Goal: Entertainment & Leisure: Consume media (video, audio)

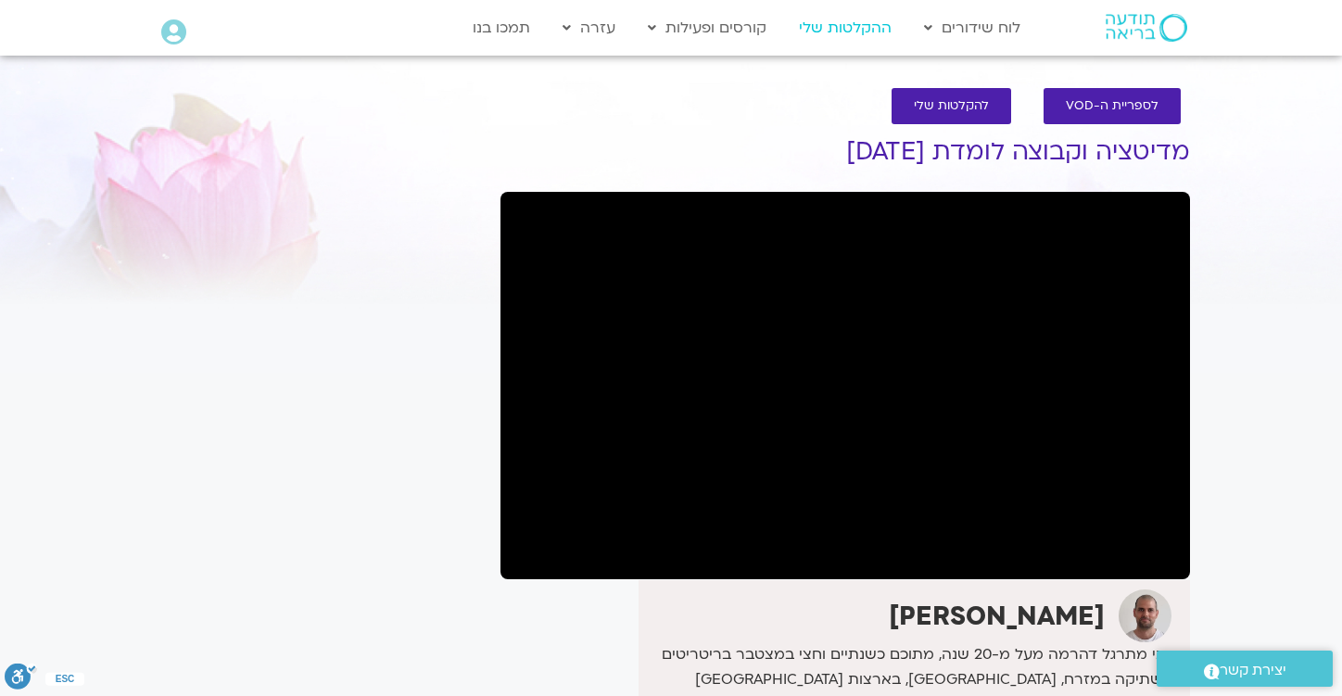
click at [835, 29] on link "ההקלטות שלי" at bounding box center [845, 27] width 111 height 35
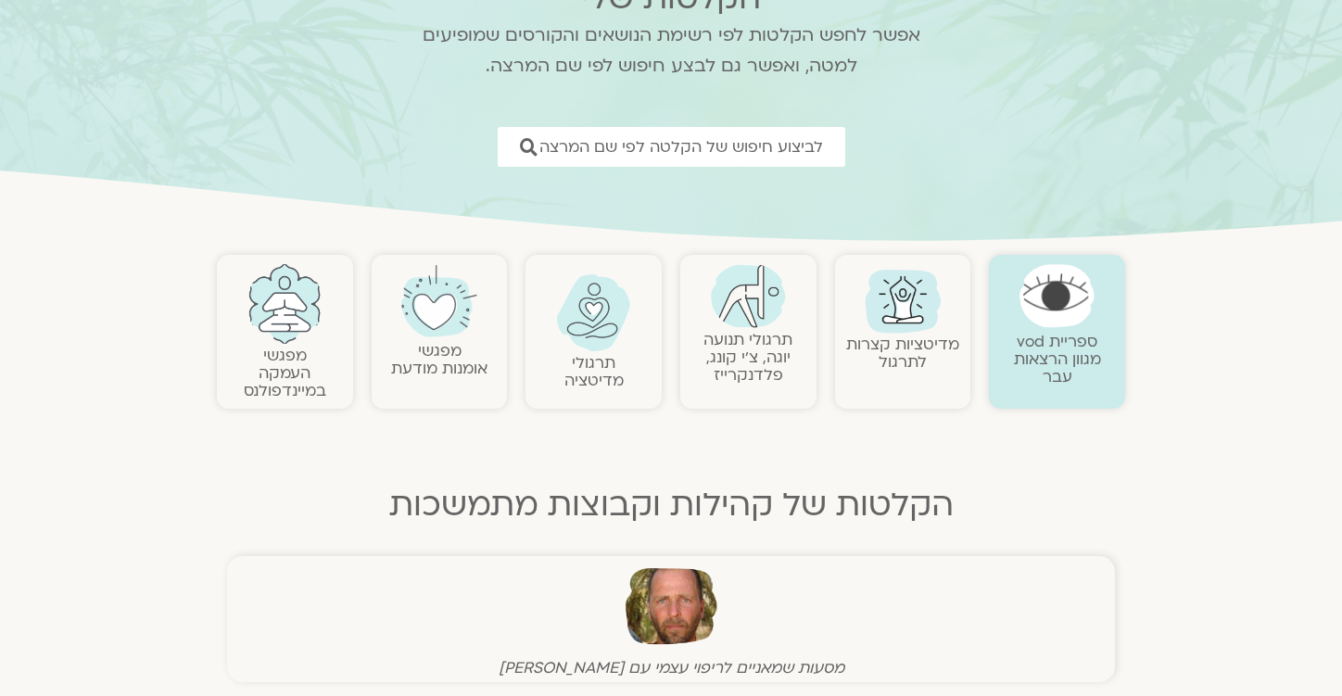
scroll to position [168, 0]
click at [587, 358] on link "תרגולי מדיטציה" at bounding box center [593, 372] width 59 height 39
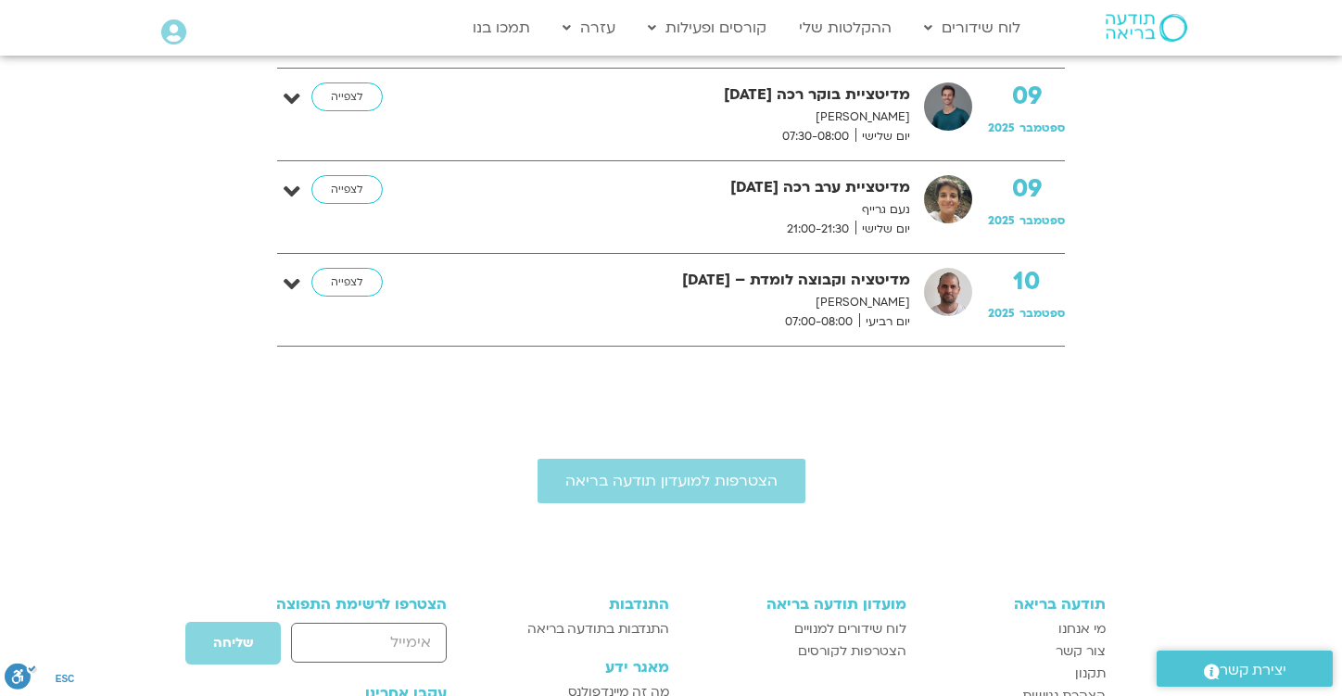
scroll to position [1979, 0]
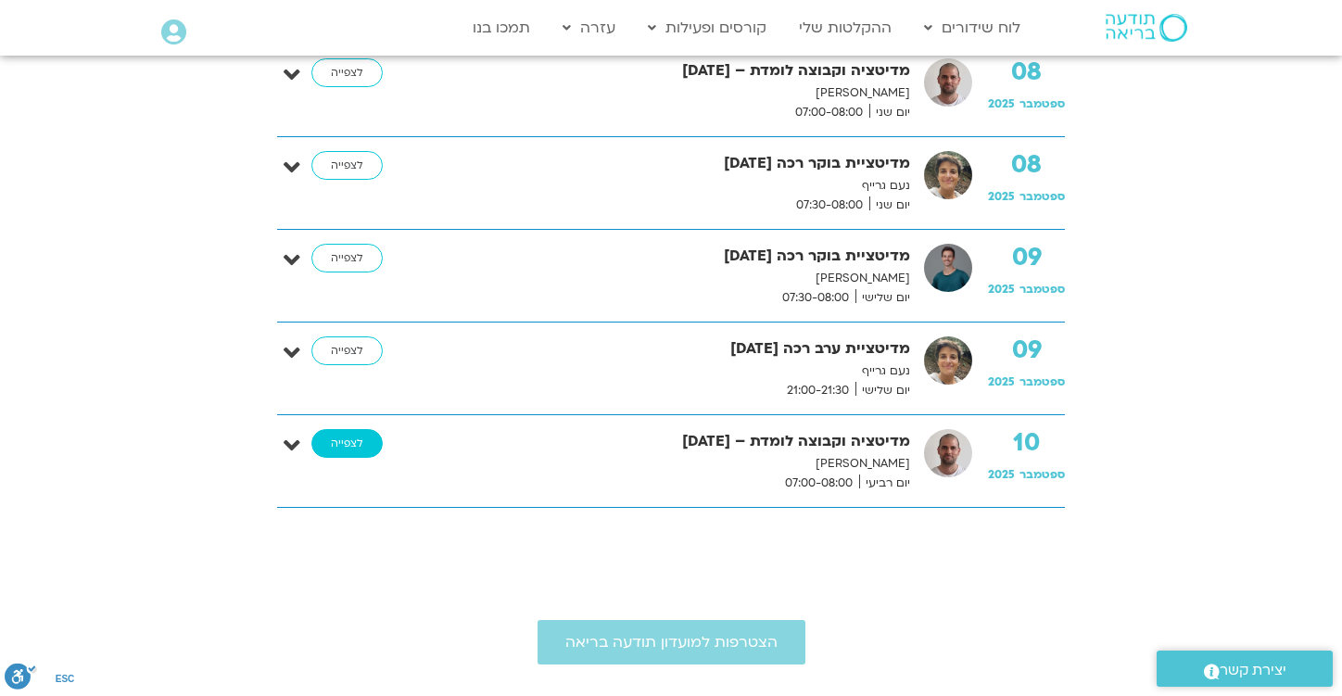
click at [347, 437] on link "לצפייה" at bounding box center [346, 444] width 71 height 30
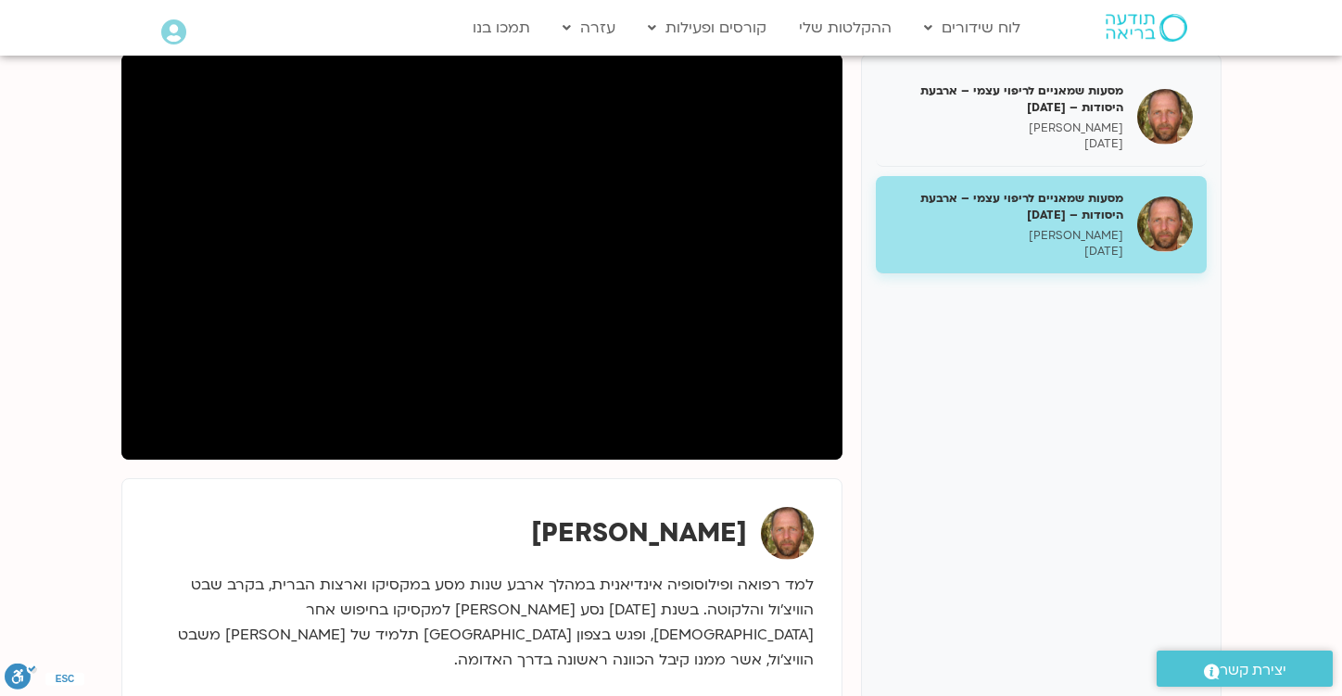
scroll to position [247, 0]
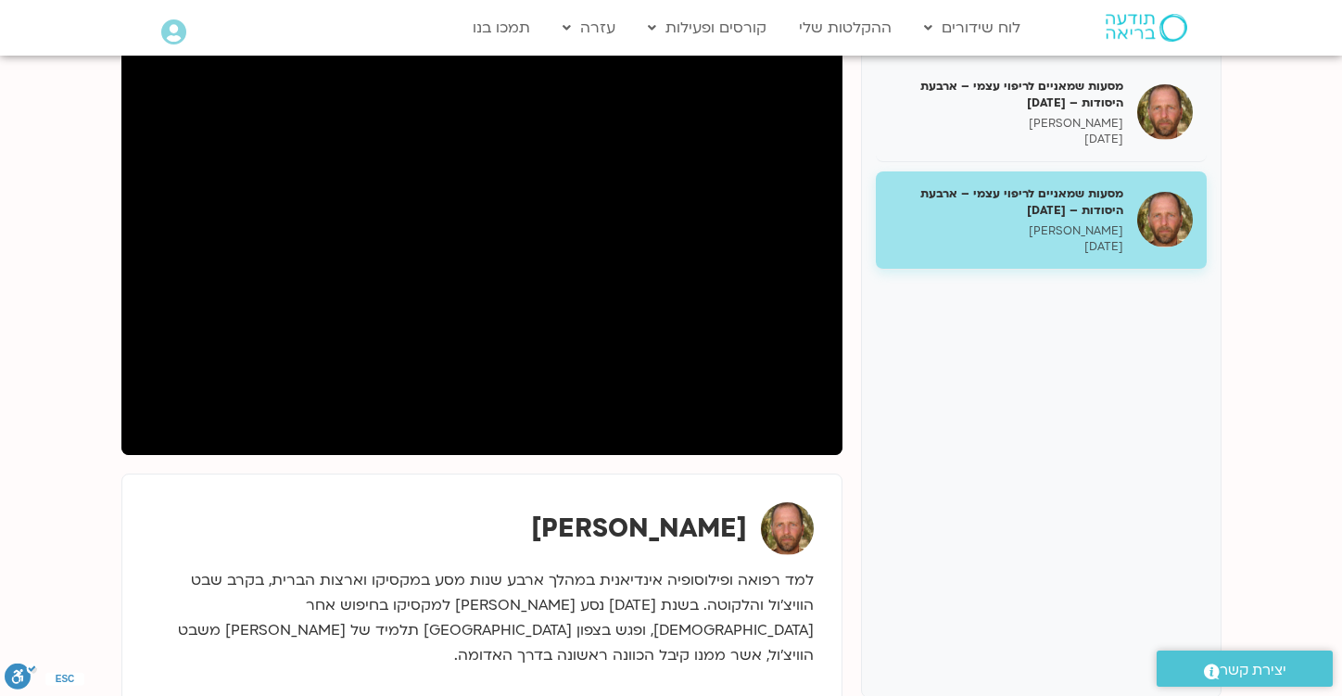
click at [1273, 180] on section "מסעות שמאניים לריפוי עצמי – ארבעת היסודות – [DATE] [PERSON_NAME] [DATE] מסעות ש…" at bounding box center [671, 408] width 1342 height 828
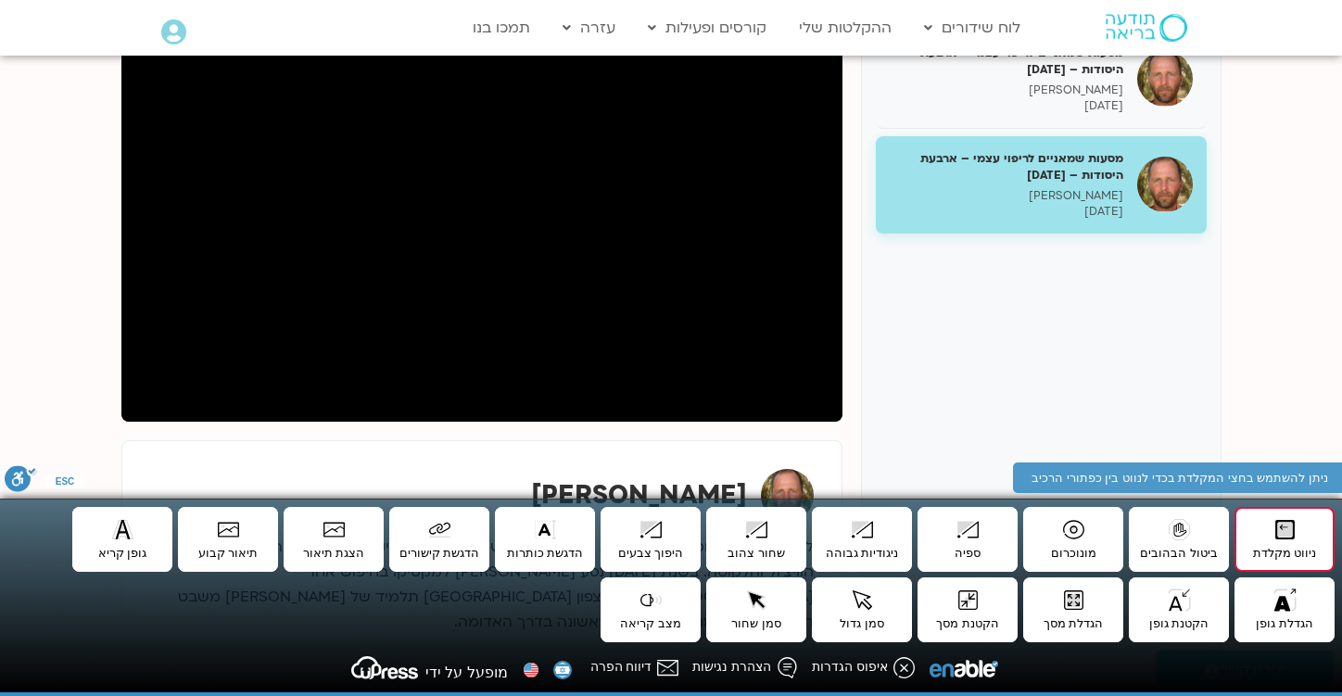
scroll to position [266, 0]
